Goal: Task Accomplishment & Management: Use online tool/utility

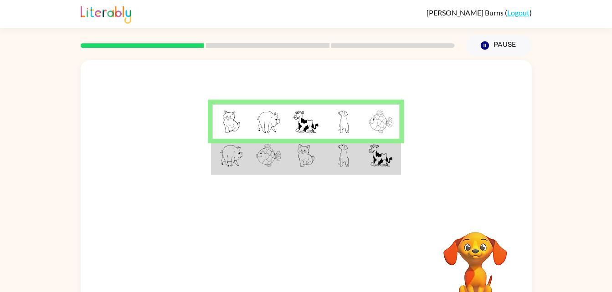
click at [340, 118] on img at bounding box center [343, 122] width 11 height 23
click at [309, 127] on img at bounding box center [305, 122] width 25 height 23
click at [369, 156] on img at bounding box center [380, 155] width 24 height 23
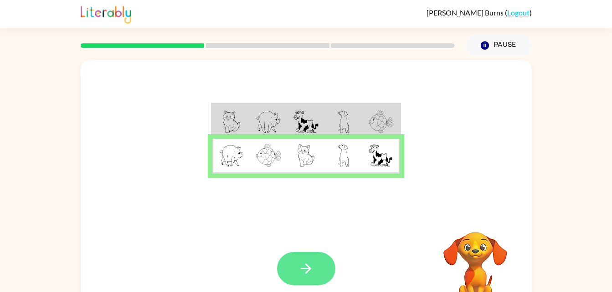
click at [302, 266] on icon "button" at bounding box center [306, 269] width 16 height 16
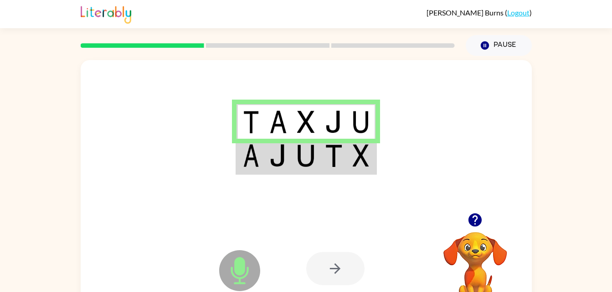
click at [346, 170] on td at bounding box center [334, 156] width 28 height 35
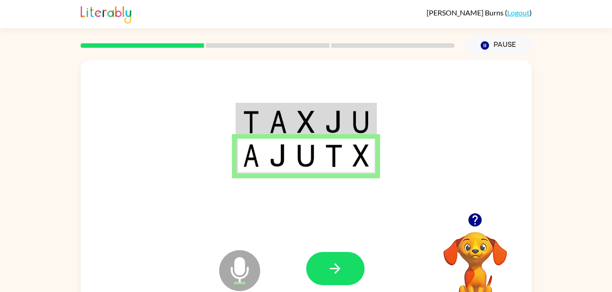
scroll to position [1, 0]
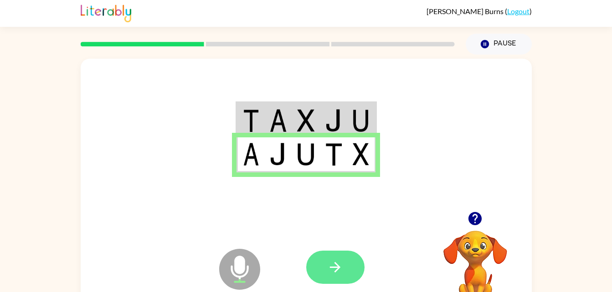
click at [335, 269] on icon "button" at bounding box center [335, 268] width 16 height 16
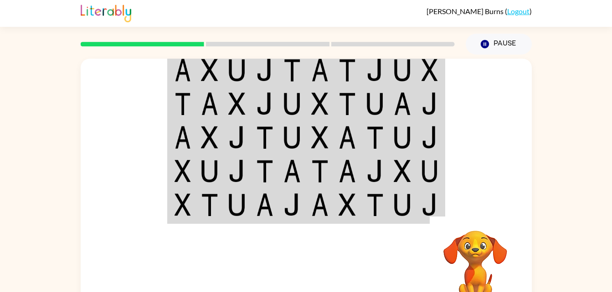
click at [381, 120] on td at bounding box center [375, 104] width 28 height 34
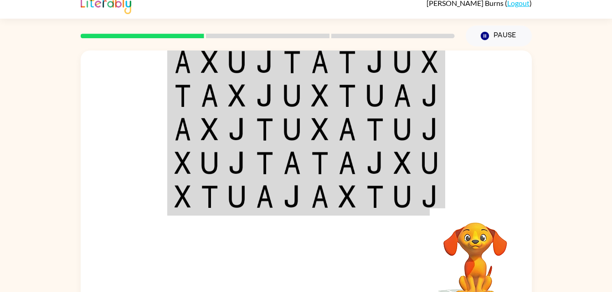
scroll to position [10, 0]
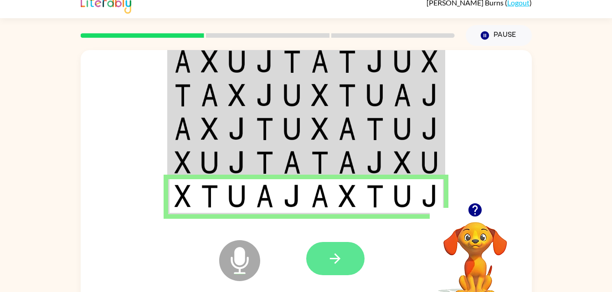
click at [335, 258] on icon "button" at bounding box center [335, 259] width 16 height 16
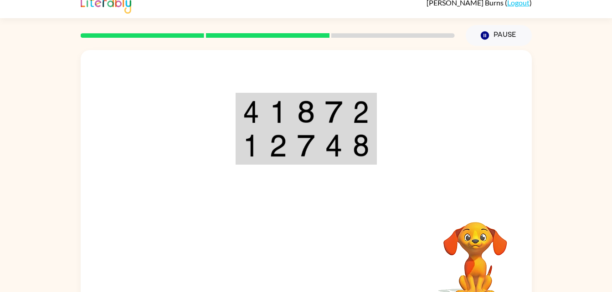
scroll to position [28, 0]
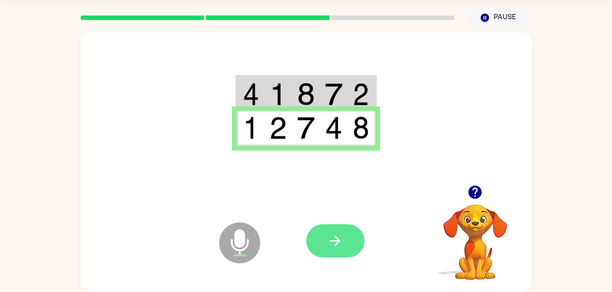
click at [336, 242] on icon "button" at bounding box center [335, 241] width 10 height 10
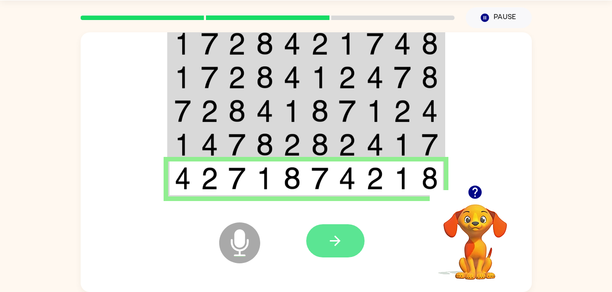
click at [342, 247] on icon "button" at bounding box center [335, 241] width 16 height 16
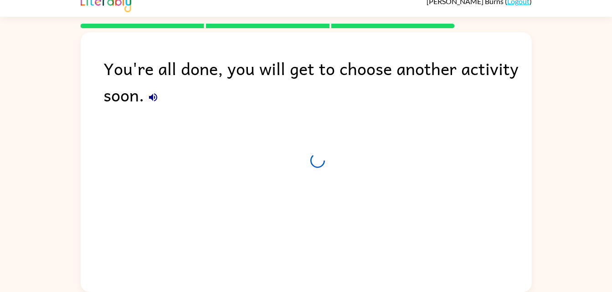
scroll to position [11, 0]
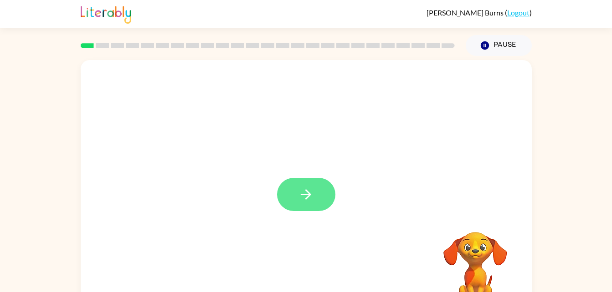
click at [307, 202] on icon "button" at bounding box center [306, 195] width 16 height 16
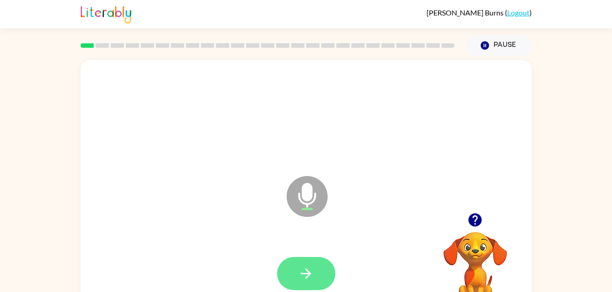
click at [310, 278] on icon "button" at bounding box center [306, 274] width 16 height 16
click at [312, 272] on icon "button" at bounding box center [306, 274] width 16 height 16
click at [312, 279] on icon "button" at bounding box center [306, 274] width 16 height 16
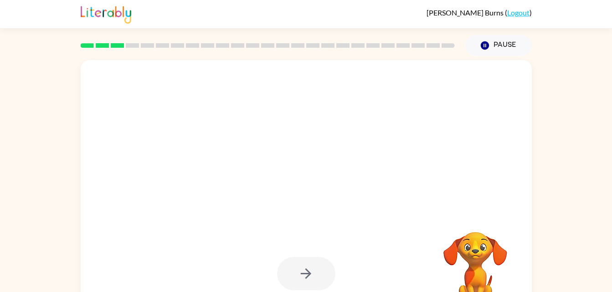
click at [303, 276] on div at bounding box center [306, 273] width 58 height 33
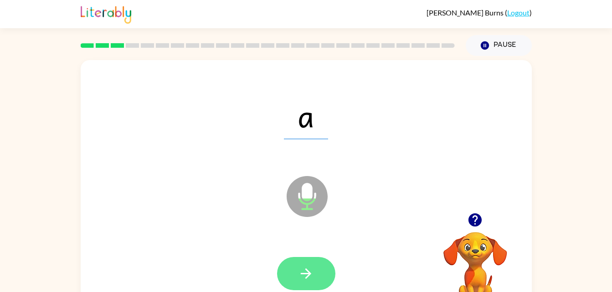
click at [321, 270] on button "button" at bounding box center [306, 273] width 58 height 33
click at [306, 278] on icon "button" at bounding box center [306, 274] width 10 height 10
click at [312, 271] on icon "button" at bounding box center [306, 274] width 16 height 16
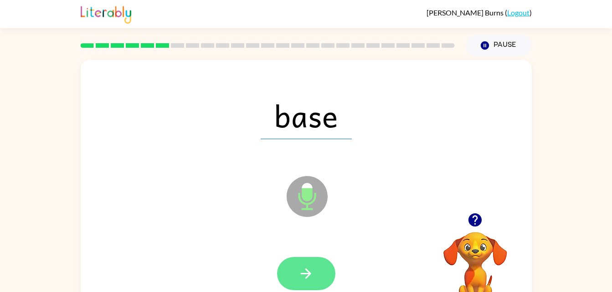
click at [311, 270] on icon "button" at bounding box center [306, 274] width 16 height 16
click at [297, 276] on button "button" at bounding box center [306, 273] width 58 height 33
click at [316, 278] on button "button" at bounding box center [306, 273] width 58 height 33
click at [301, 267] on icon "button" at bounding box center [306, 274] width 16 height 16
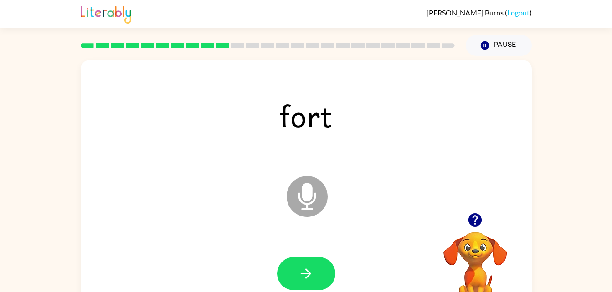
click at [291, 257] on div at bounding box center [306, 273] width 58 height 33
click at [300, 268] on icon "button" at bounding box center [306, 274] width 16 height 16
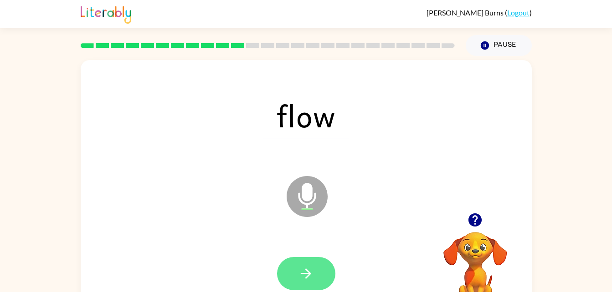
click at [312, 286] on button "button" at bounding box center [306, 273] width 58 height 33
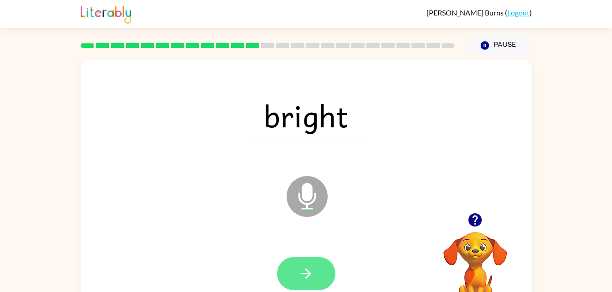
click at [314, 274] on button "button" at bounding box center [306, 273] width 58 height 33
click at [310, 271] on icon "button" at bounding box center [306, 274] width 16 height 16
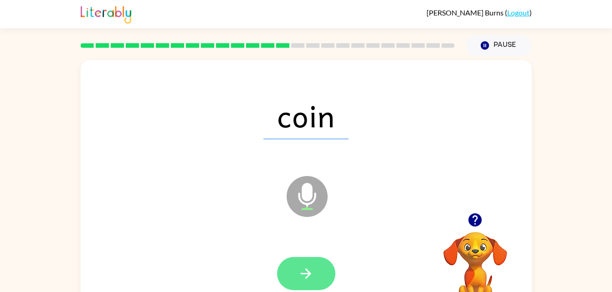
click at [313, 272] on icon "button" at bounding box center [306, 274] width 16 height 16
click at [305, 267] on icon "button" at bounding box center [306, 274] width 16 height 16
click at [310, 267] on icon "button" at bounding box center [306, 274] width 16 height 16
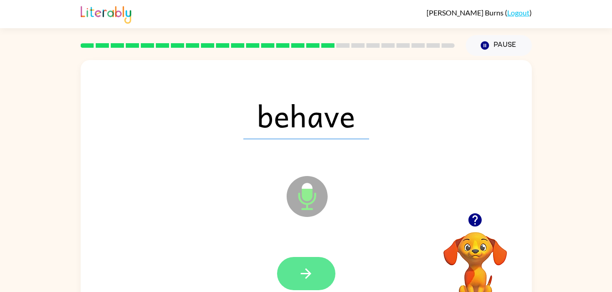
click at [307, 278] on icon "button" at bounding box center [306, 274] width 10 height 10
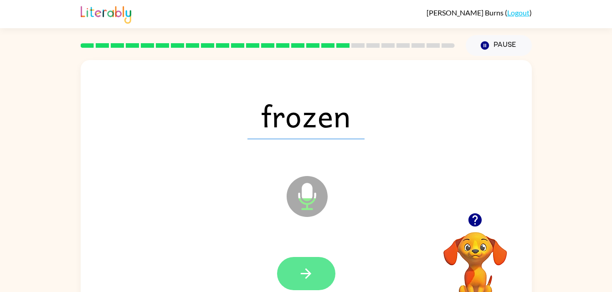
click at [291, 273] on button "button" at bounding box center [306, 273] width 58 height 33
click at [301, 274] on icon "button" at bounding box center [306, 274] width 10 height 10
click at [315, 276] on button "button" at bounding box center [306, 273] width 58 height 33
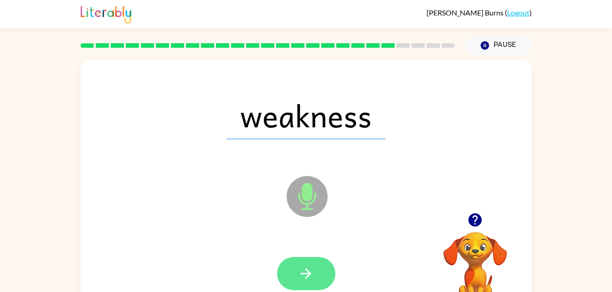
click at [313, 274] on icon "button" at bounding box center [306, 274] width 16 height 16
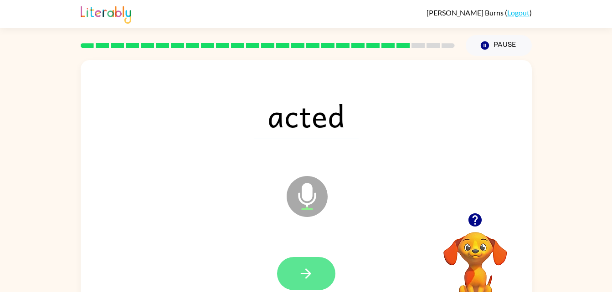
click at [308, 272] on icon "button" at bounding box center [306, 274] width 10 height 10
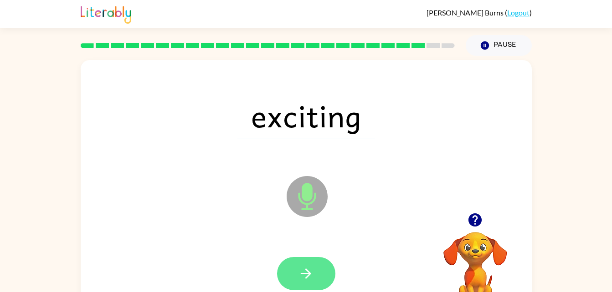
click at [316, 282] on button "button" at bounding box center [306, 273] width 58 height 33
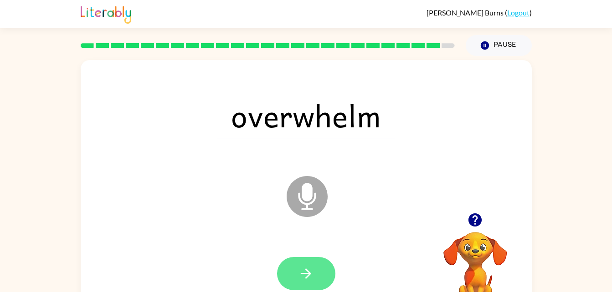
click at [309, 274] on icon "button" at bounding box center [306, 274] width 10 height 10
